Goal: Task Accomplishment & Management: Use online tool/utility

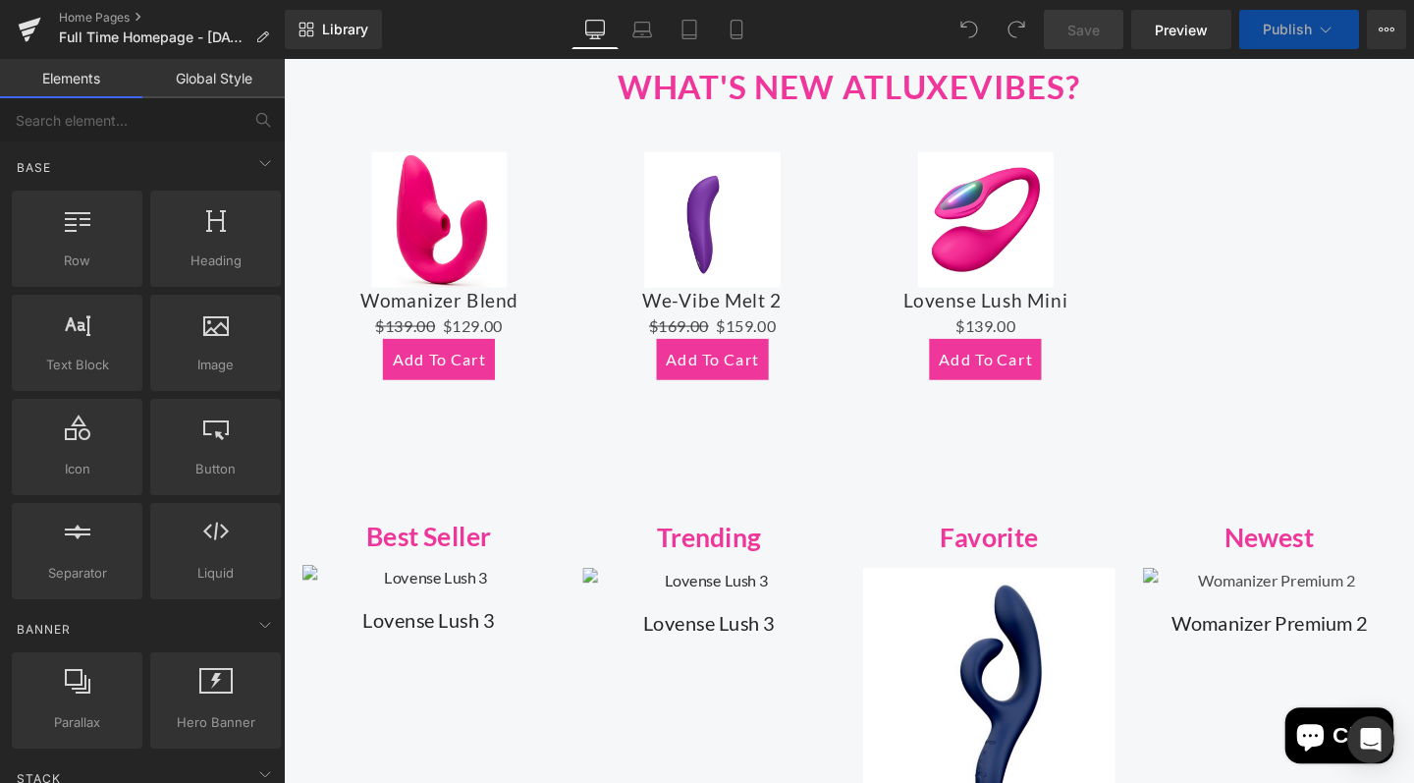
scroll to position [958, 0]
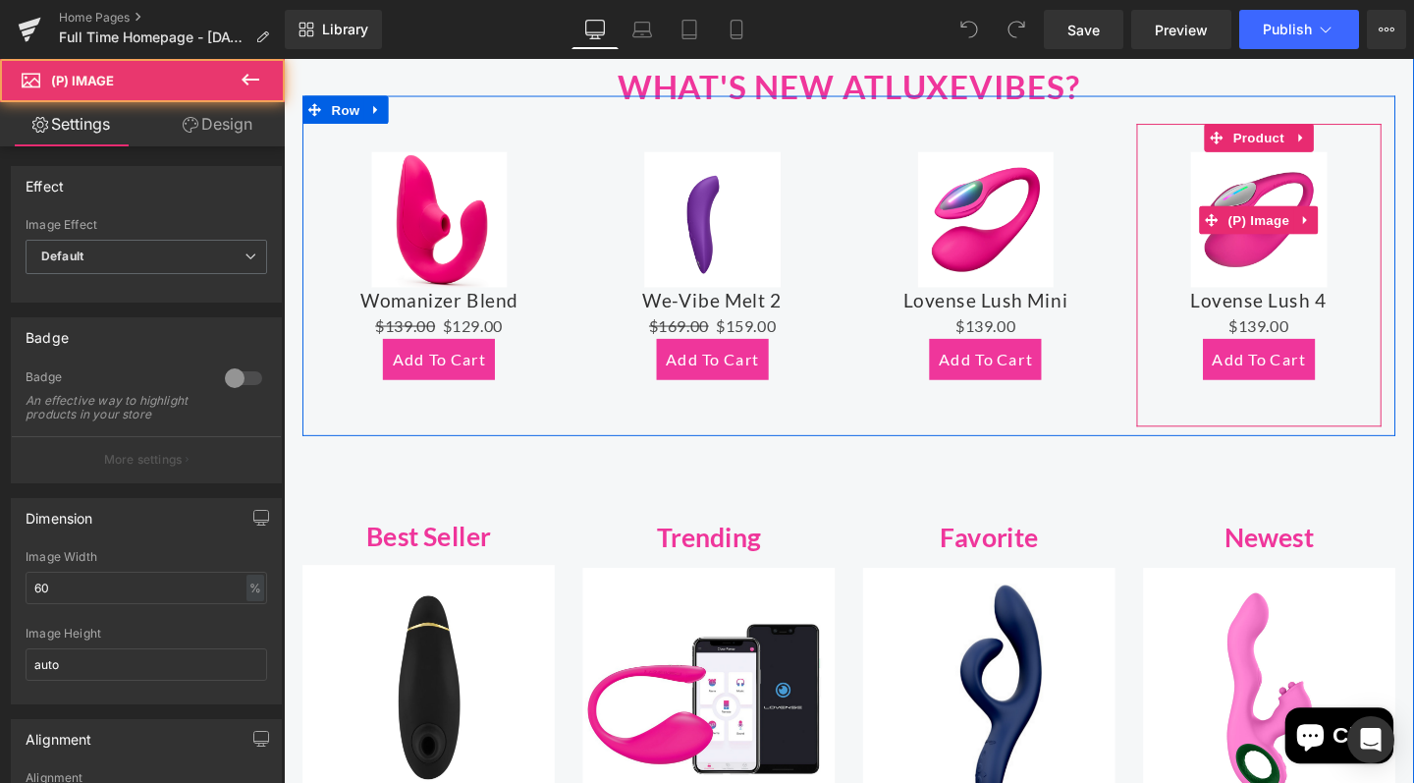
click at [1301, 252] on img at bounding box center [1309, 227] width 143 height 143
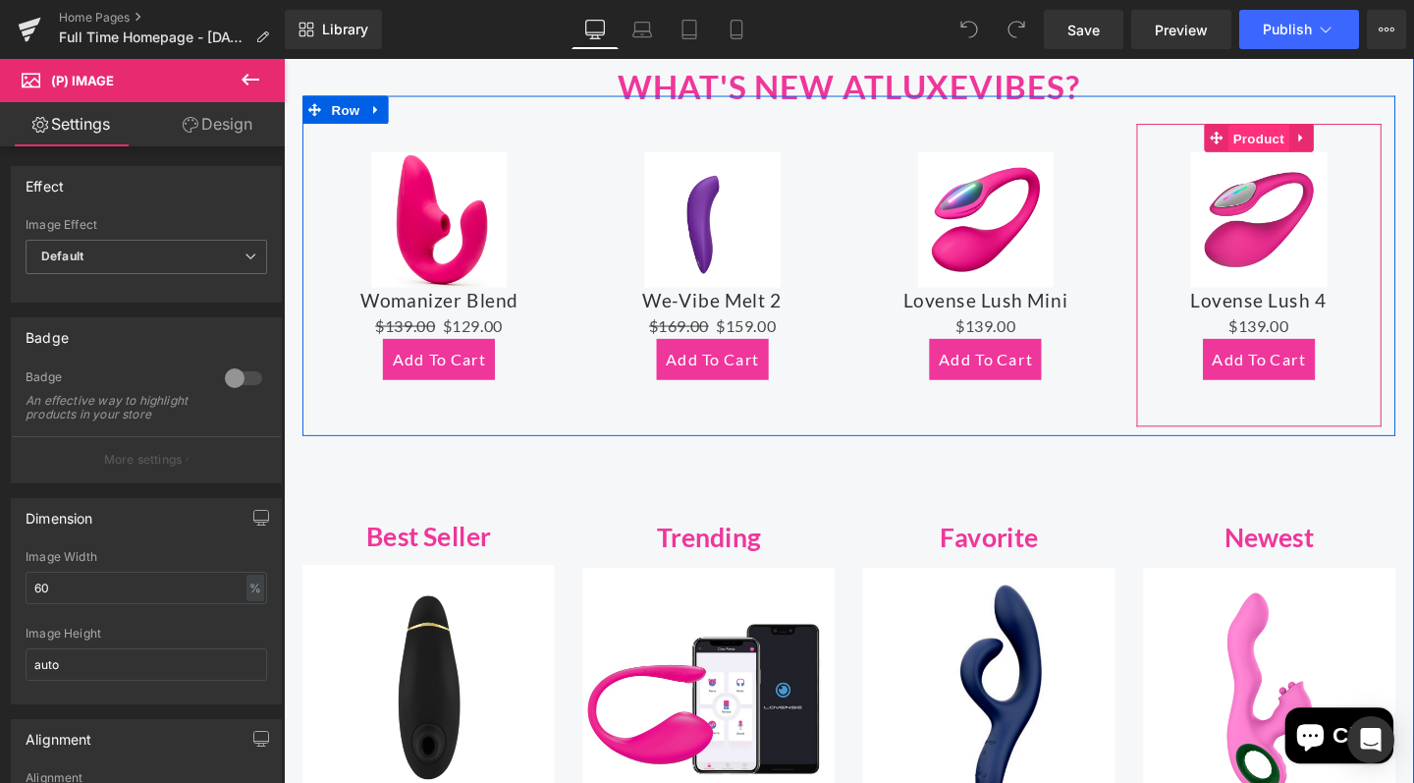
click at [1289, 140] on span "Product" at bounding box center [1309, 142] width 64 height 29
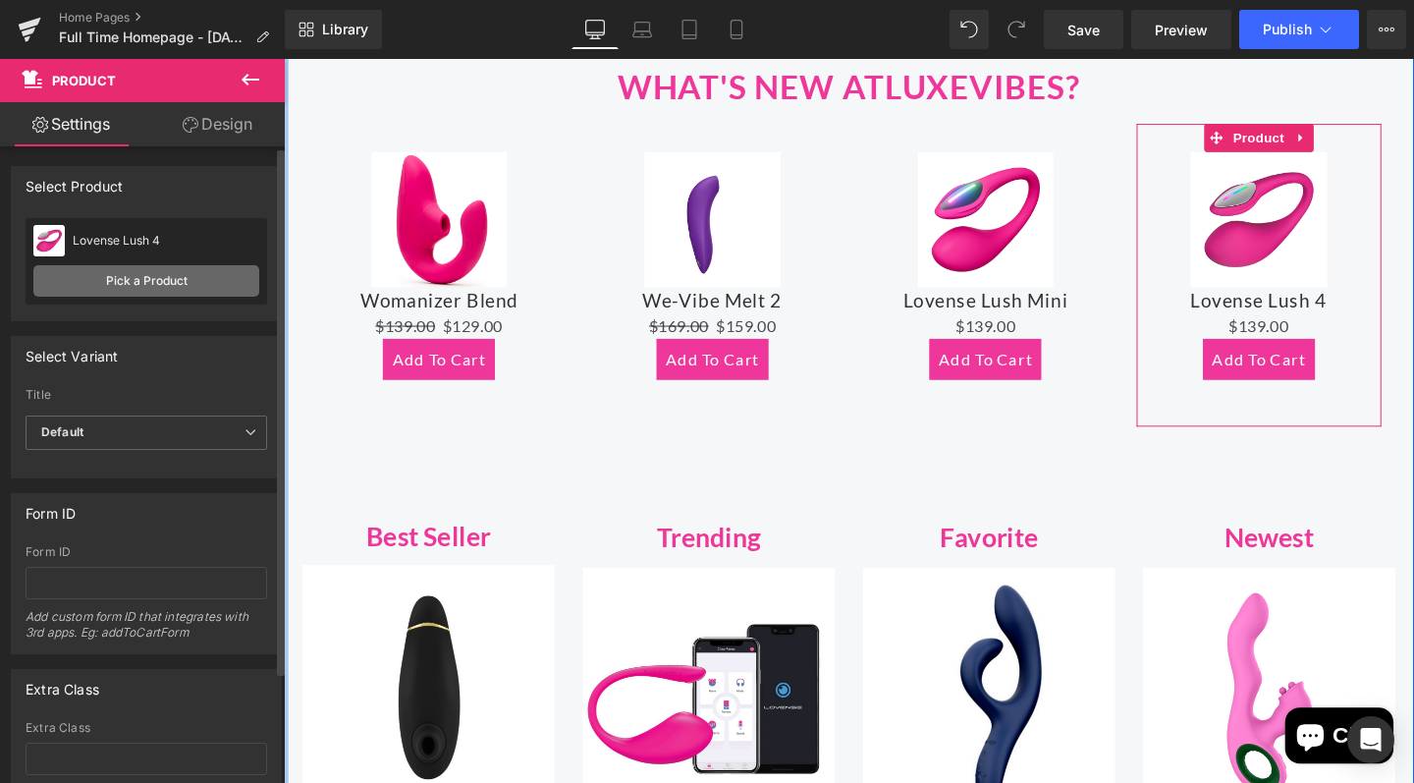
click at [193, 281] on link "Pick a Product" at bounding box center [146, 280] width 226 height 31
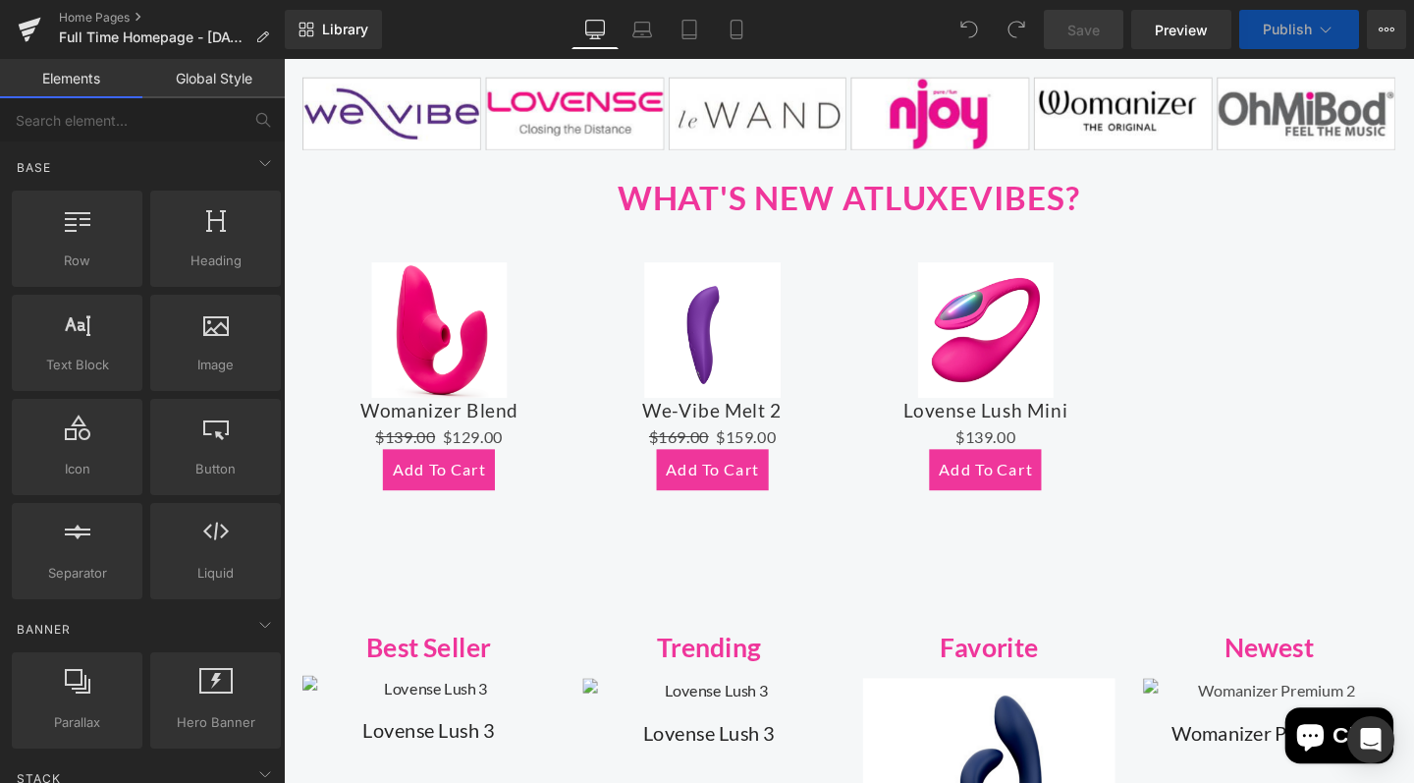
scroll to position [811, 0]
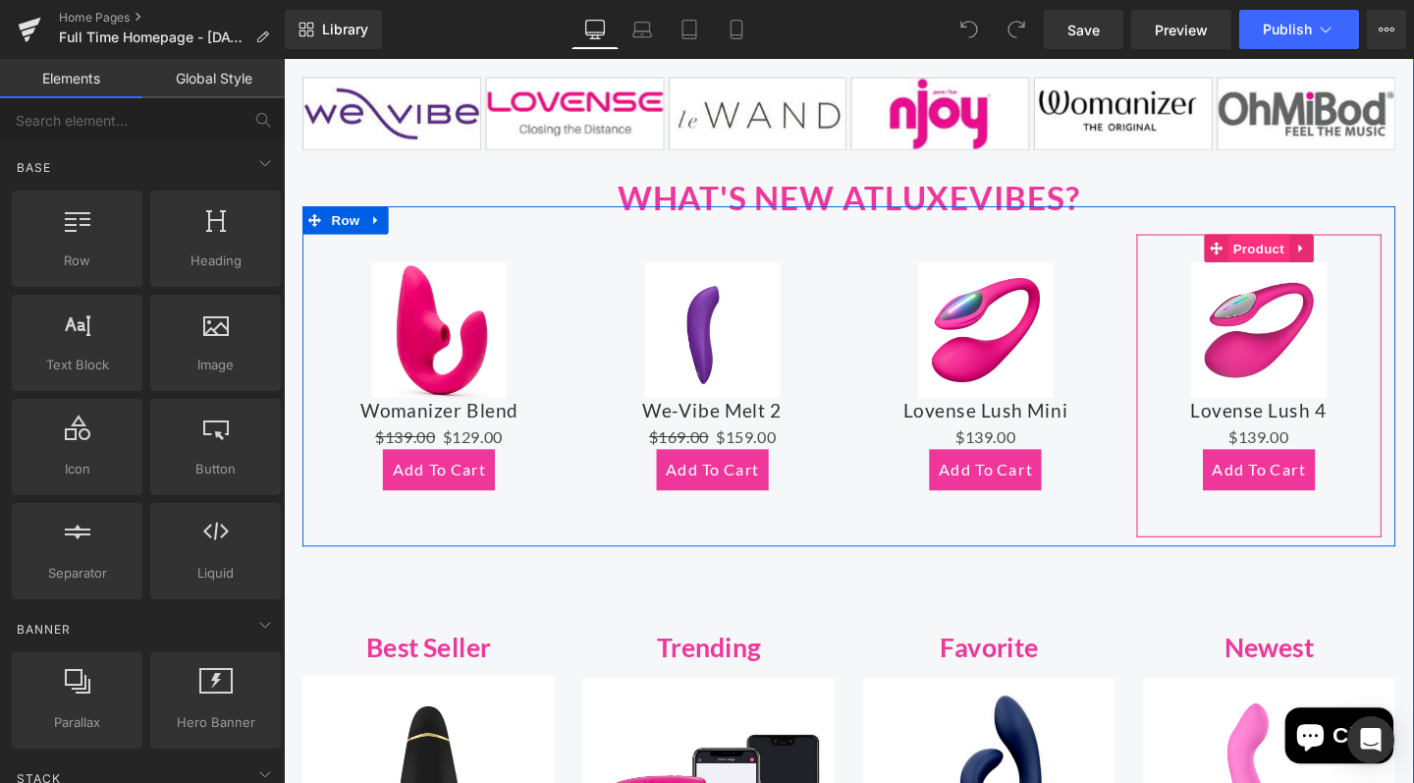
click at [1295, 256] on span "Product" at bounding box center [1309, 258] width 64 height 29
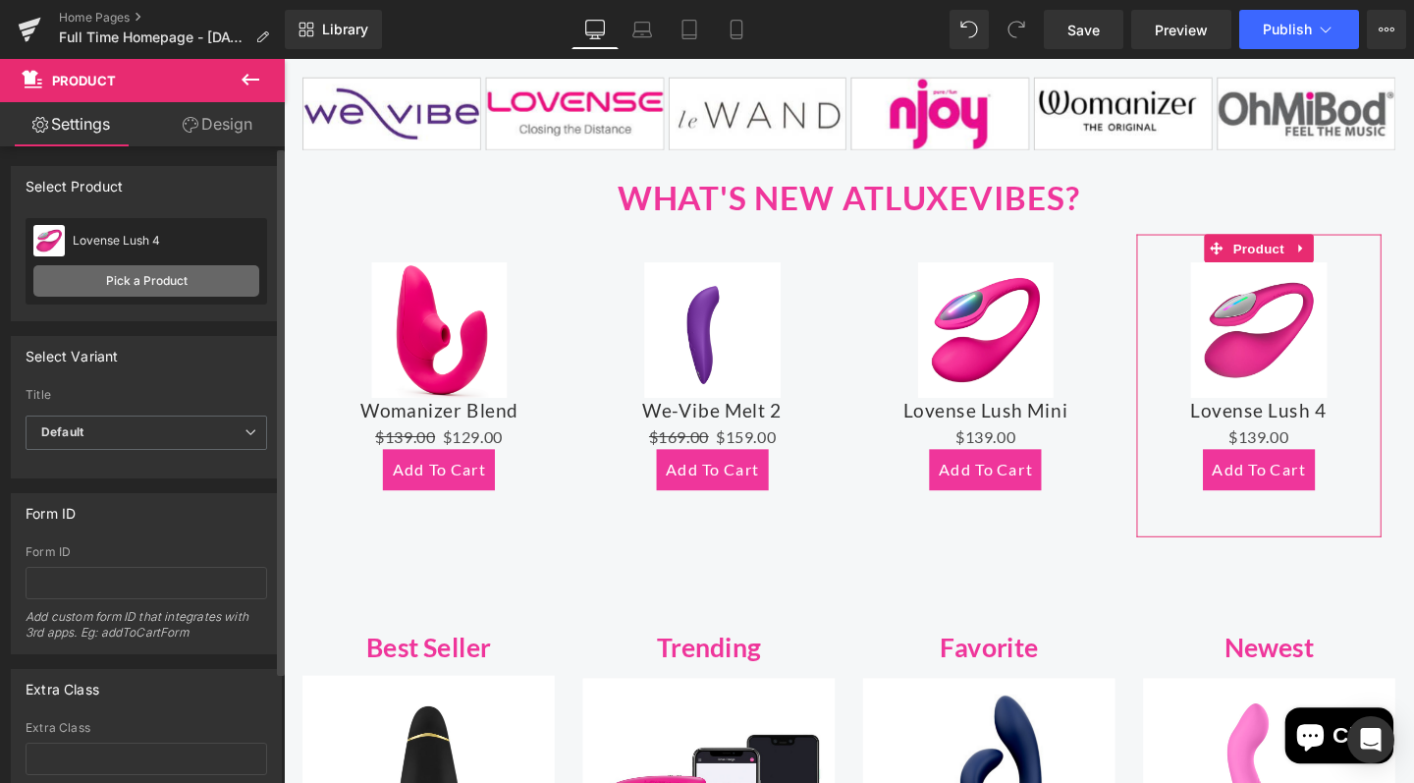
click at [175, 285] on link "Pick a Product" at bounding box center [146, 280] width 226 height 31
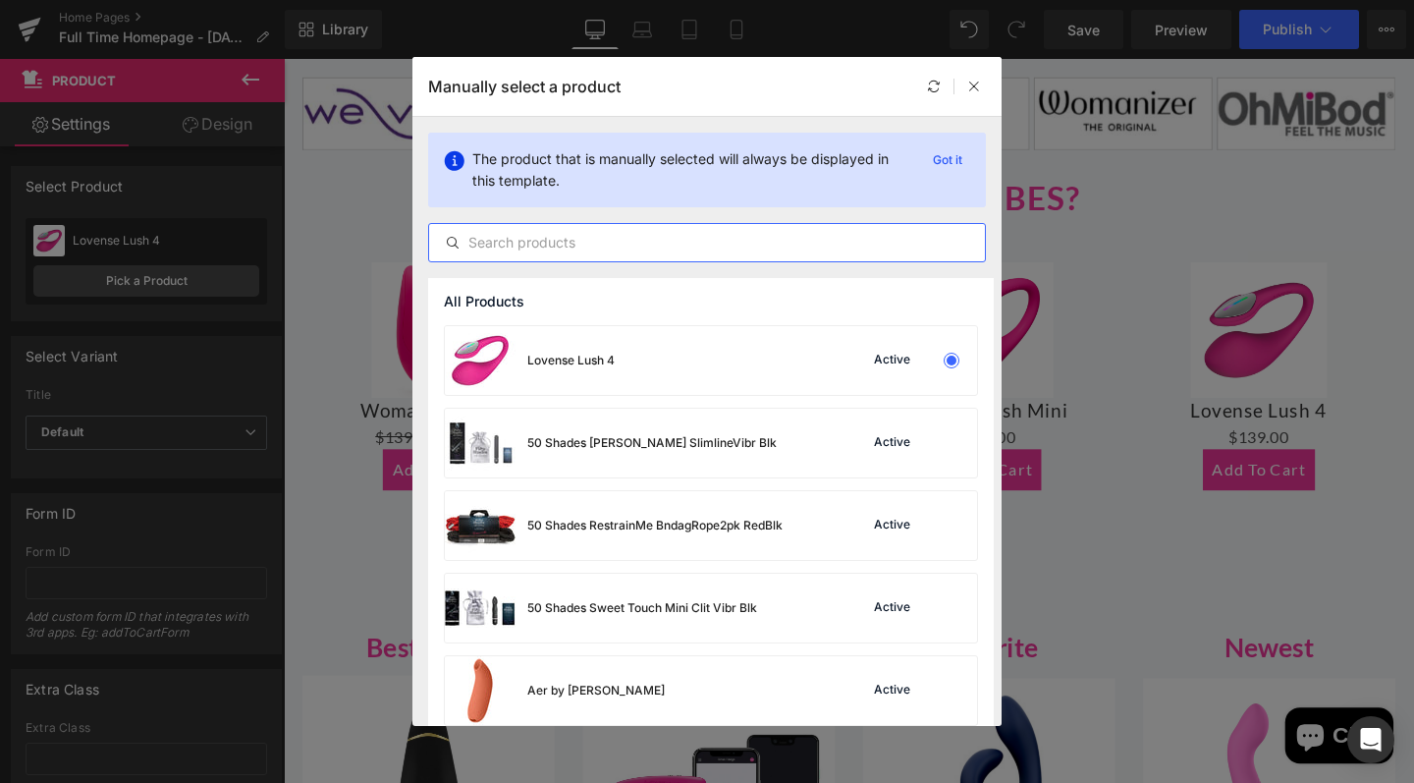
click at [584, 249] on input "text" at bounding box center [707, 243] width 556 height 24
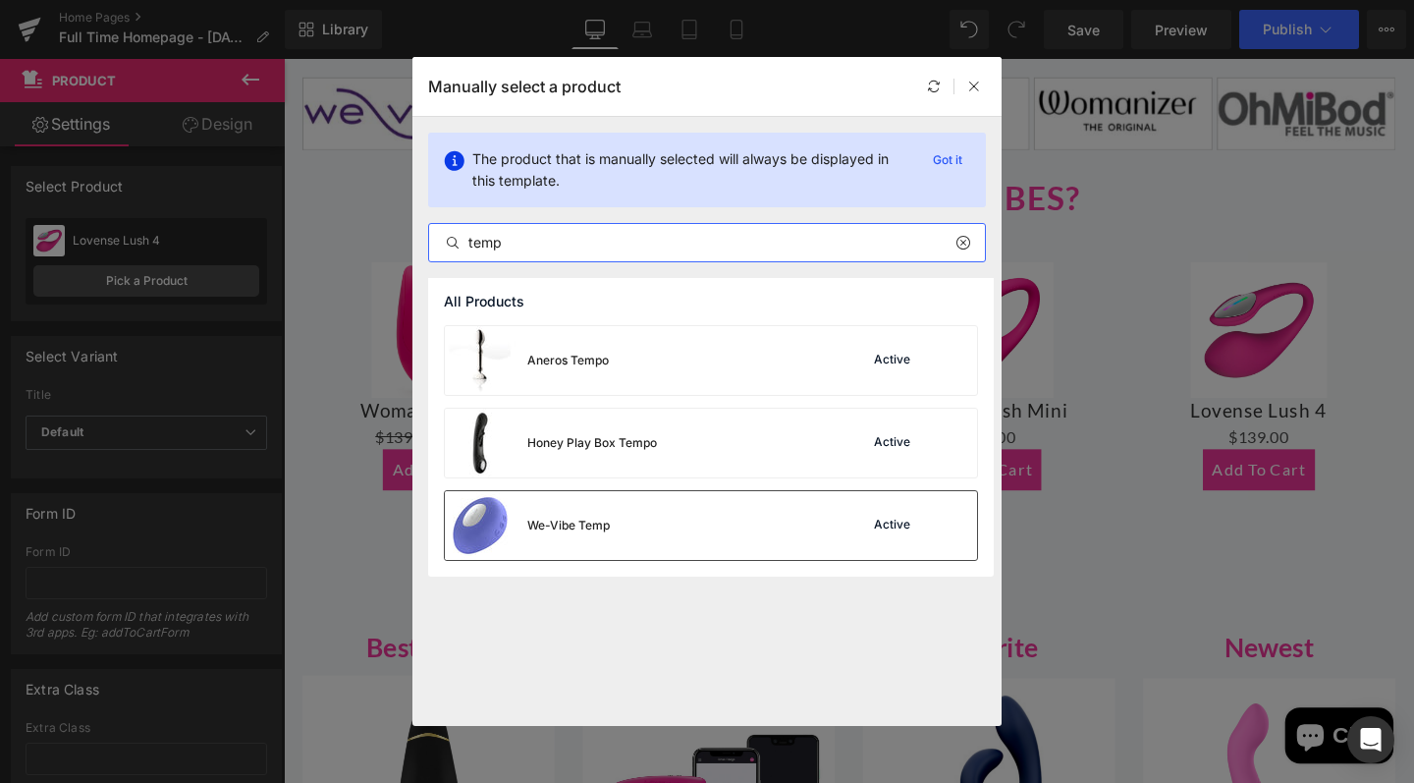
type input "temp"
click at [639, 539] on div "We-Vibe Temp Active" at bounding box center [711, 525] width 532 height 69
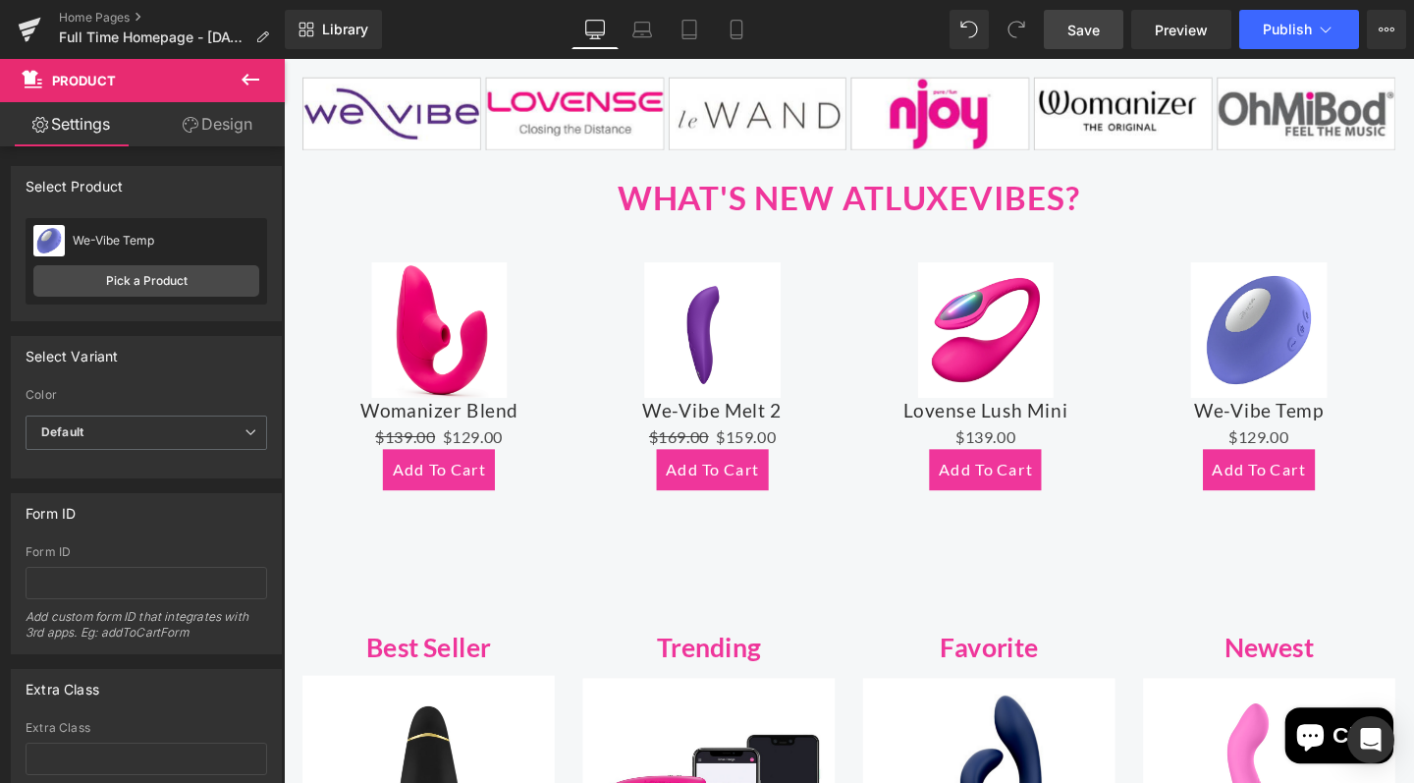
click at [1081, 27] on span "Save" at bounding box center [1084, 30] width 32 height 21
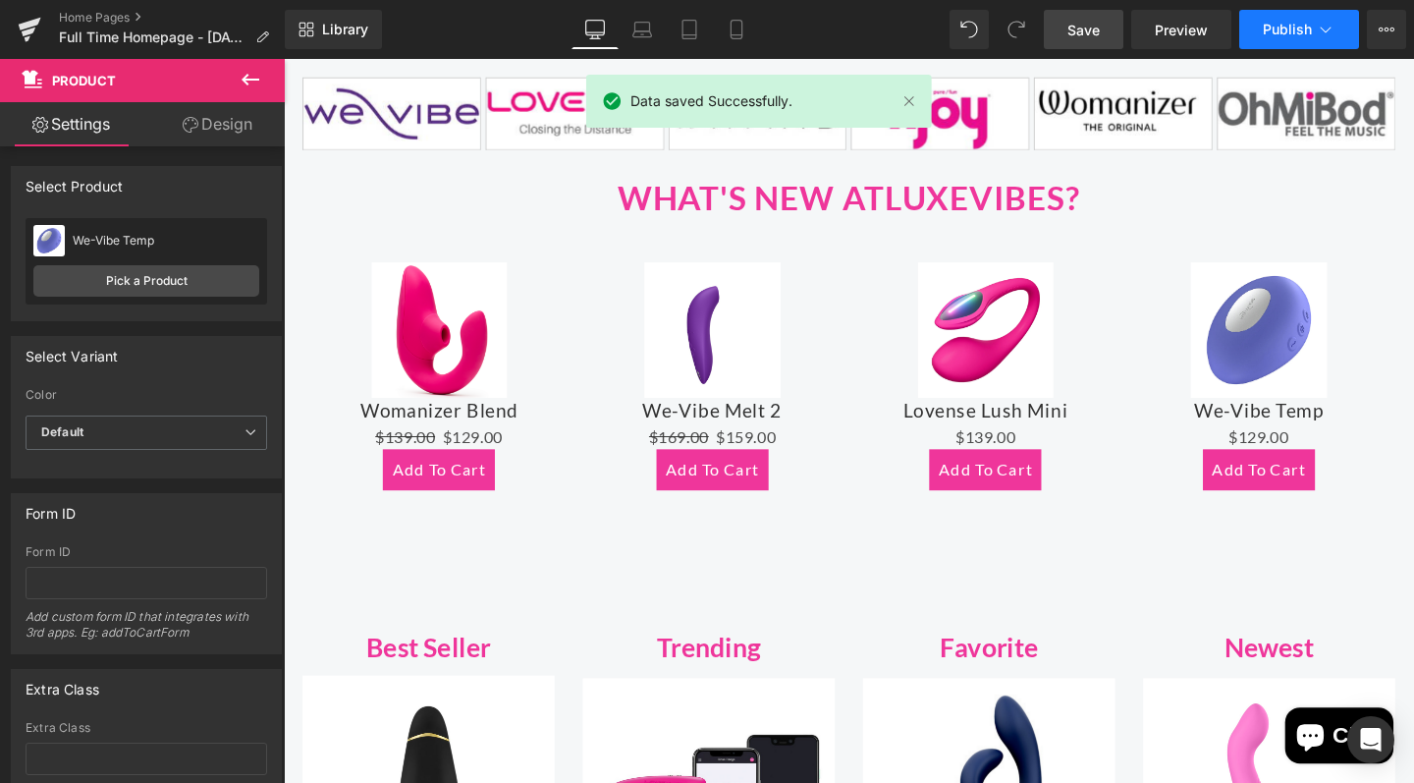
click at [1283, 24] on span "Publish" at bounding box center [1287, 30] width 49 height 16
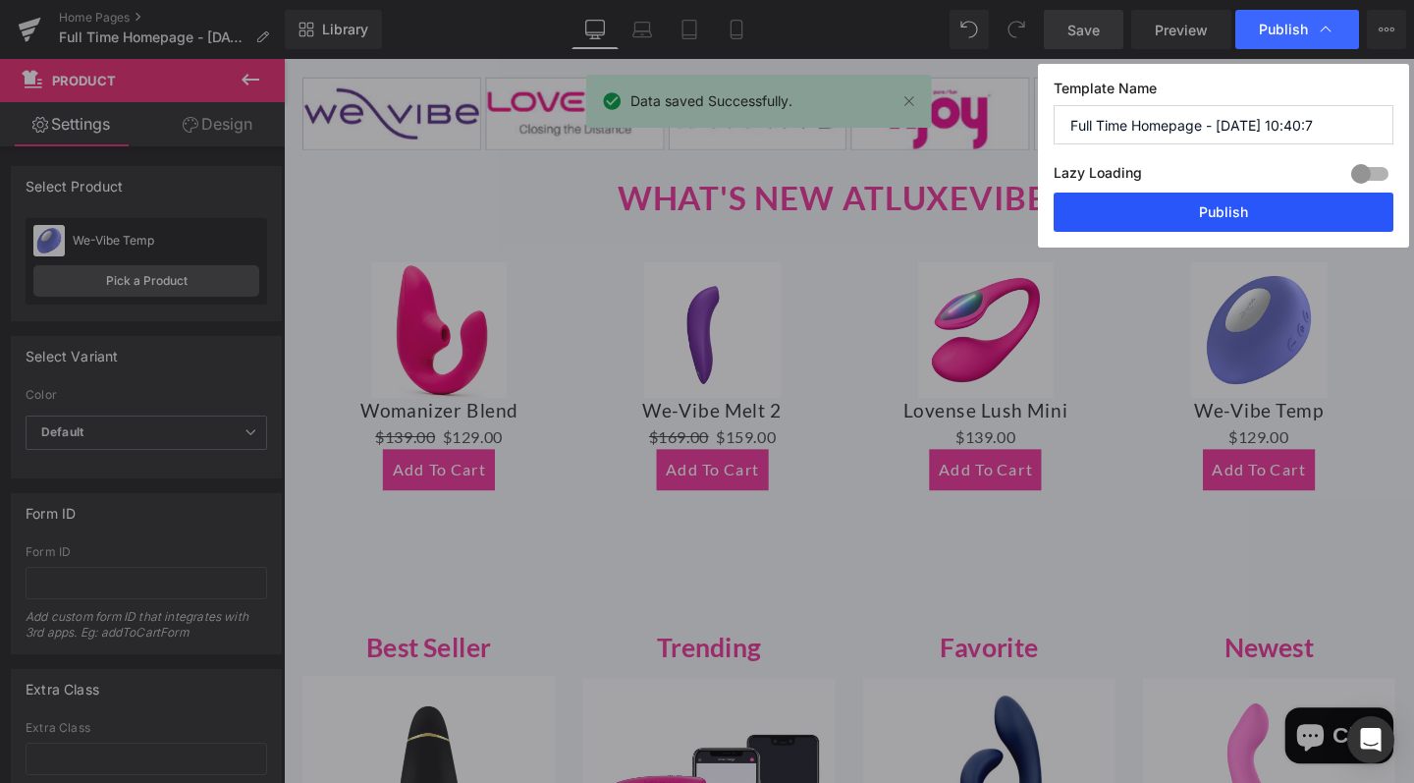
click at [1190, 212] on button "Publish" at bounding box center [1224, 212] width 340 height 39
